Goal: Navigation & Orientation: Find specific page/section

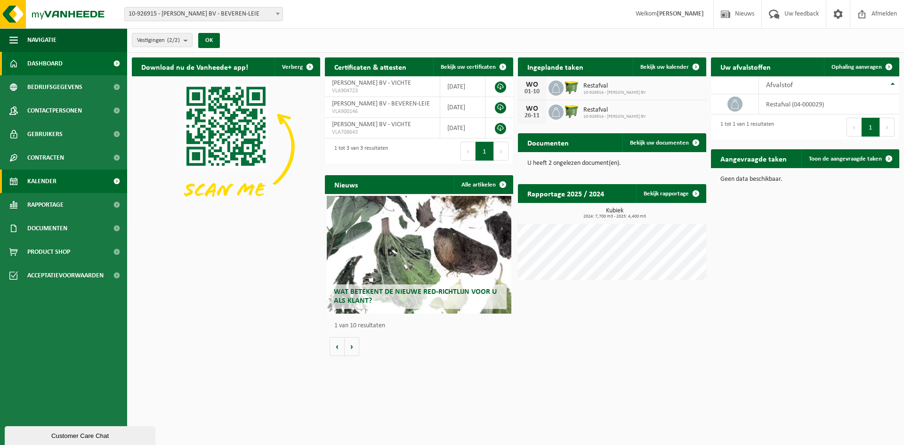
click at [112, 183] on span at bounding box center [116, 182] width 21 height 24
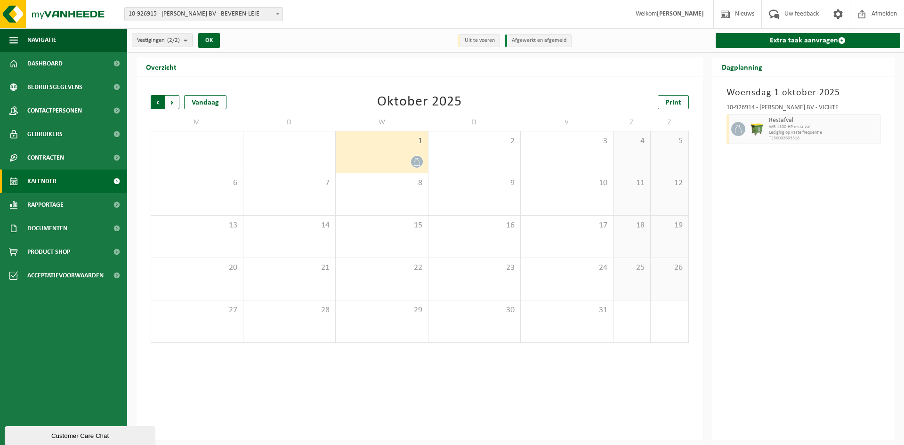
click at [171, 100] on span "Volgende" at bounding box center [172, 102] width 14 height 14
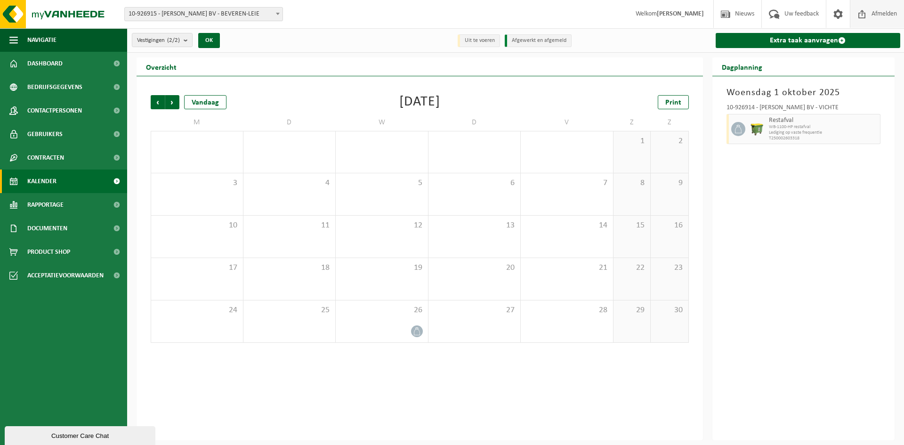
click at [893, 17] on span "Afmelden" at bounding box center [884, 14] width 30 height 28
